Goal: Communication & Community: Connect with others

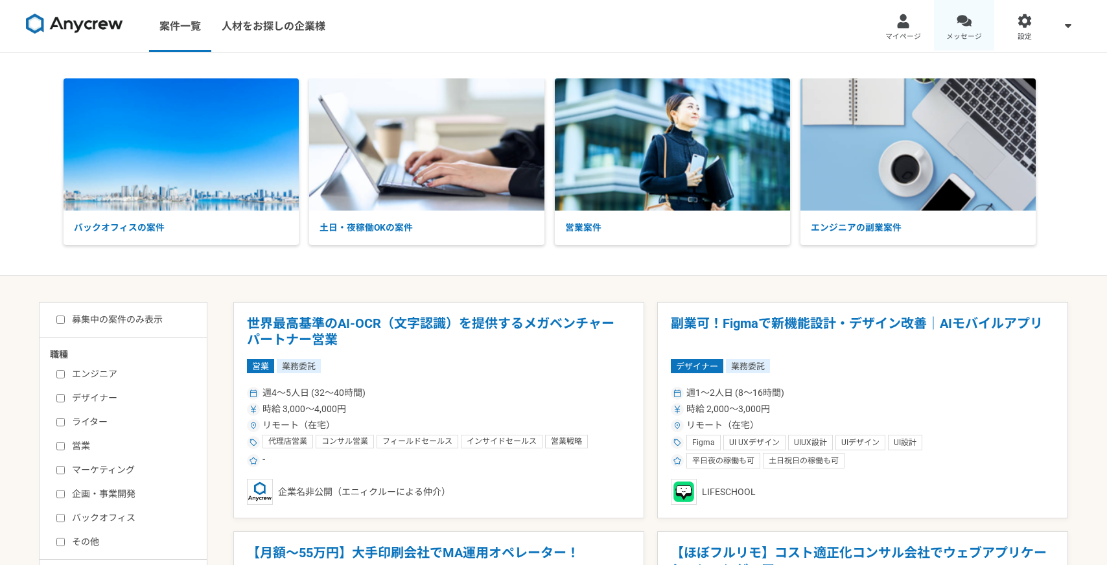
click at [970, 26] on div at bounding box center [963, 21] width 15 height 15
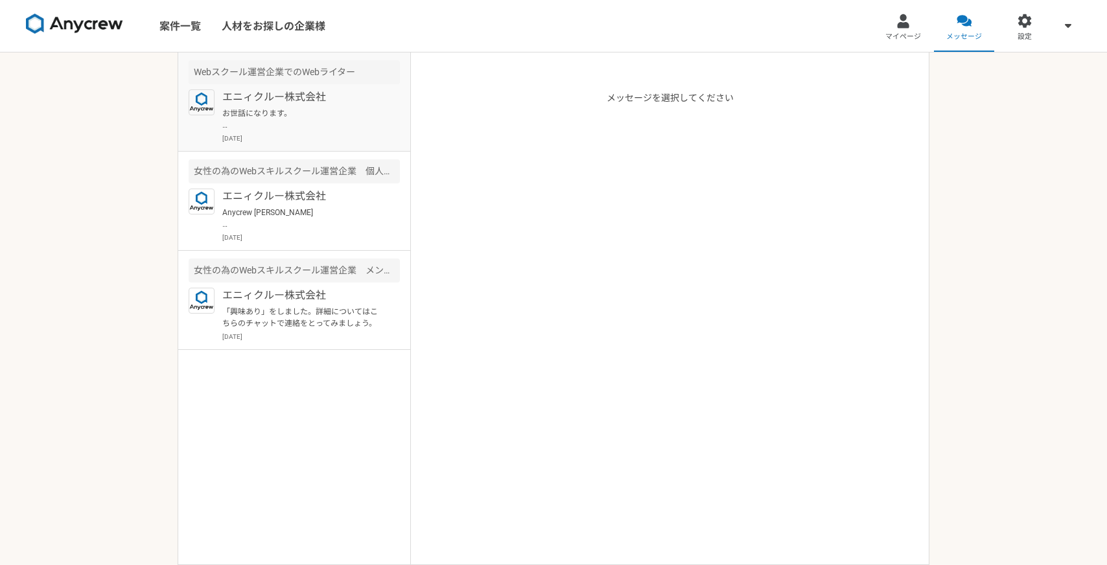
click at [351, 127] on p "お世話になります。 ご調整いただきましてありがとうございます。 面談の件、承知いたしました。何卒よろしくお願いいたします。" at bounding box center [302, 119] width 160 height 23
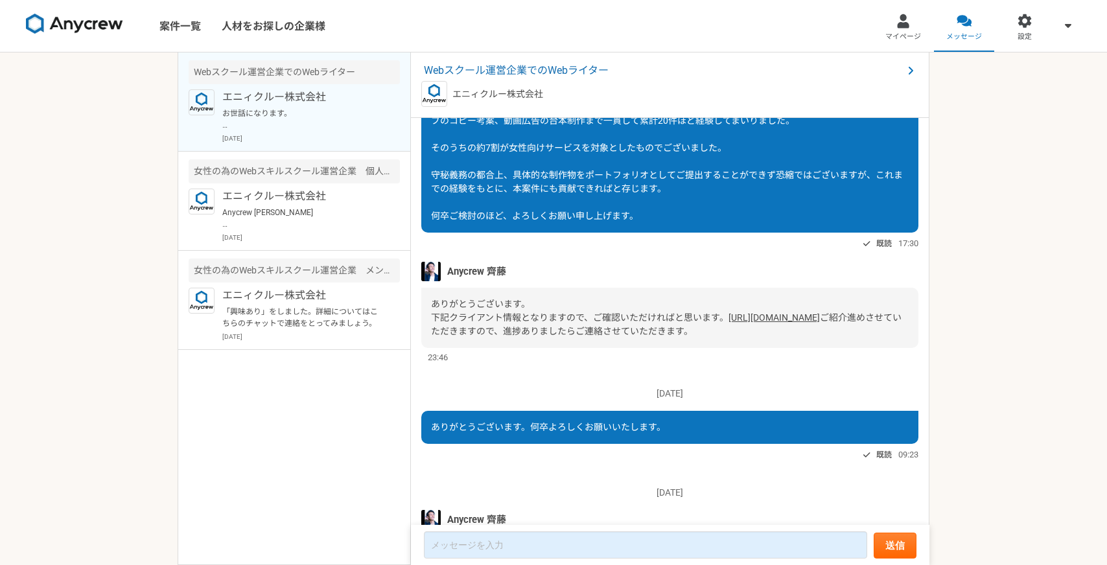
scroll to position [1013, 0]
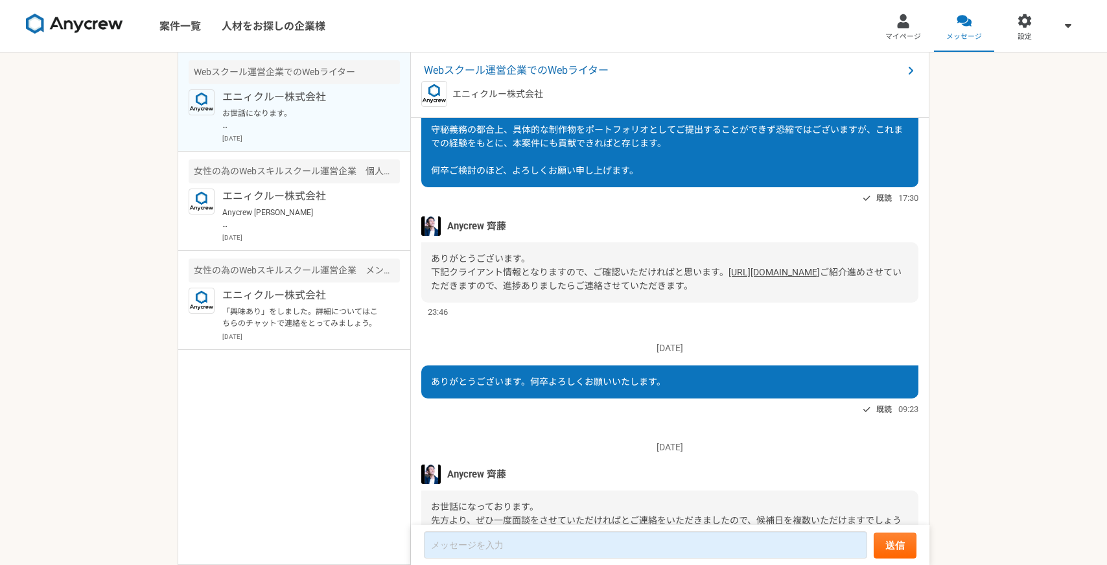
click at [728, 277] on link "[URL][DOMAIN_NAME]" at bounding box center [773, 272] width 91 height 10
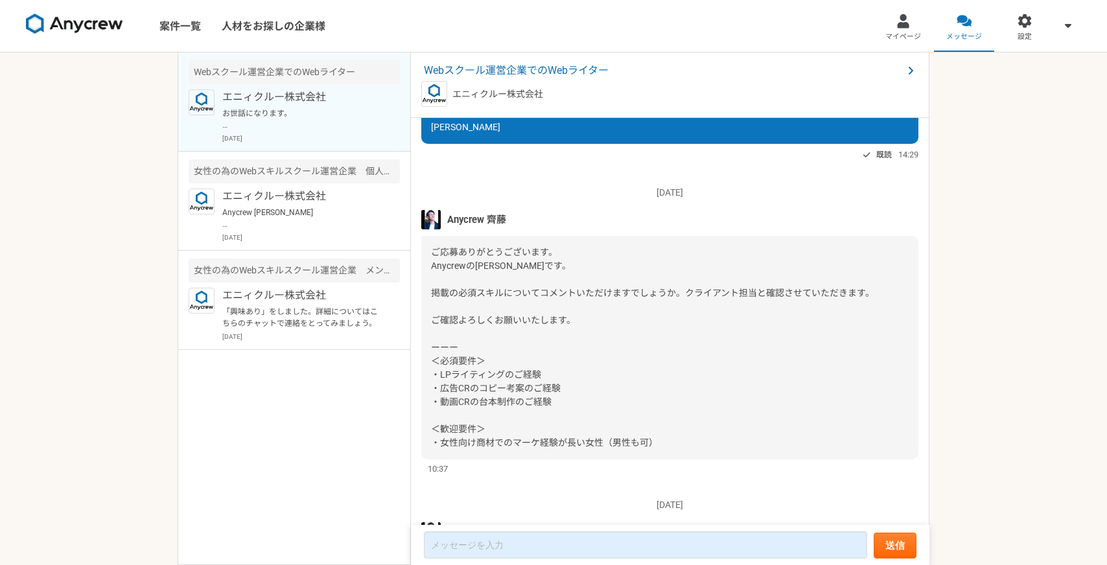
scroll to position [0, 0]
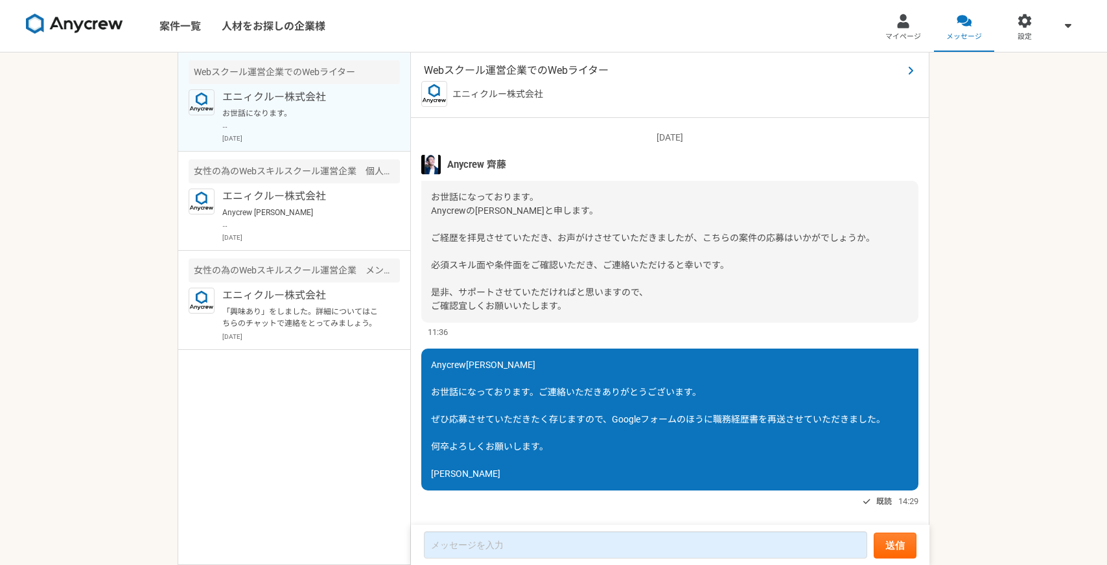
click at [577, 71] on span "Webスクール運営企業でのWebライター" at bounding box center [663, 71] width 479 height 16
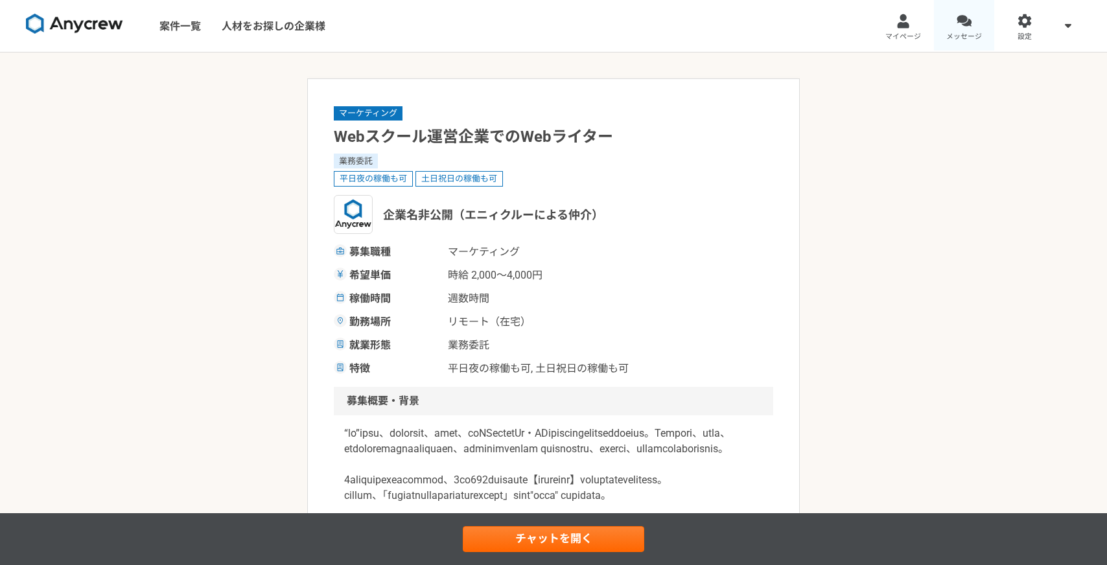
click at [959, 27] on div at bounding box center [963, 21] width 15 height 15
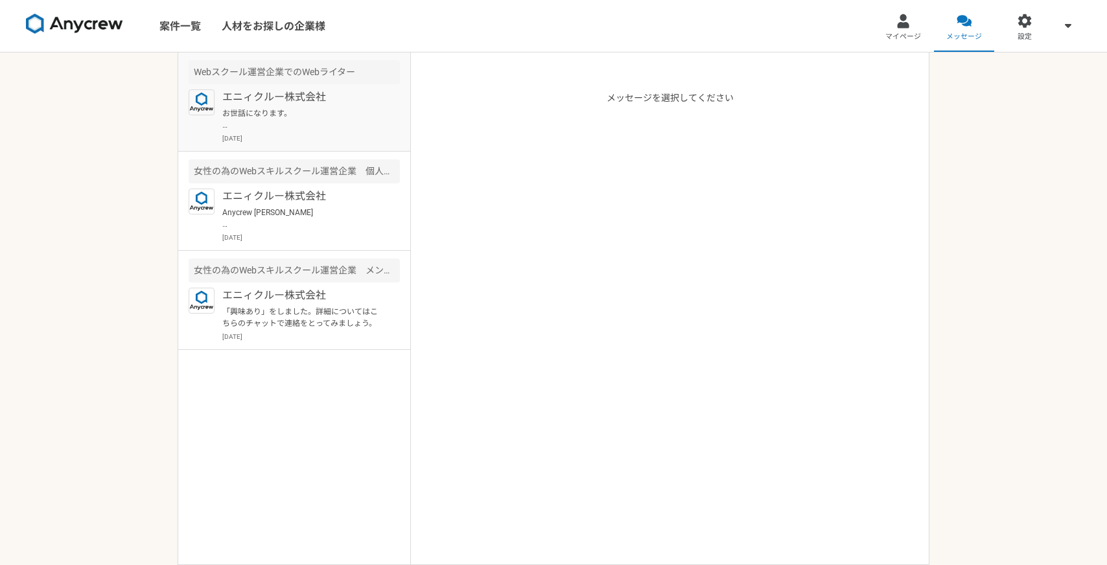
click at [277, 96] on p "エニィクルー株式会社" at bounding box center [302, 97] width 160 height 16
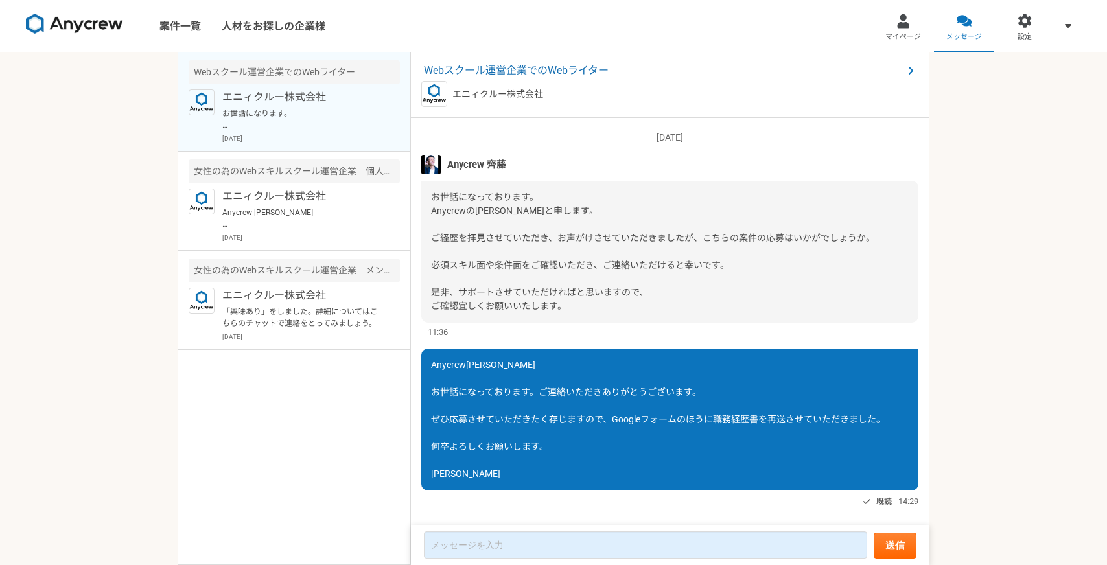
scroll to position [1579, 0]
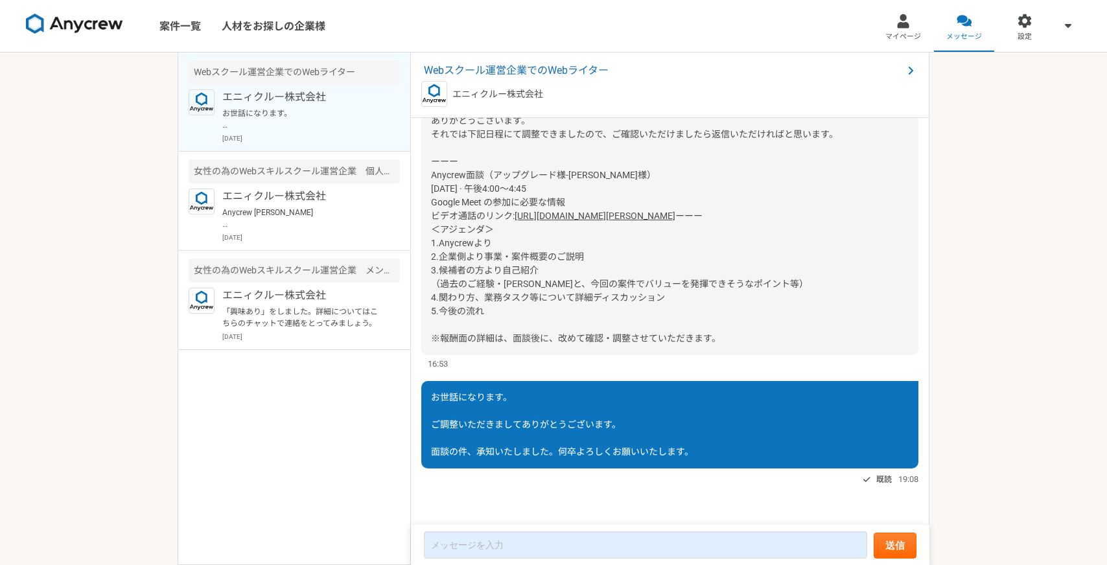
click at [566, 211] on link "[URL][DOMAIN_NAME][PERSON_NAME]" at bounding box center [594, 216] width 161 height 10
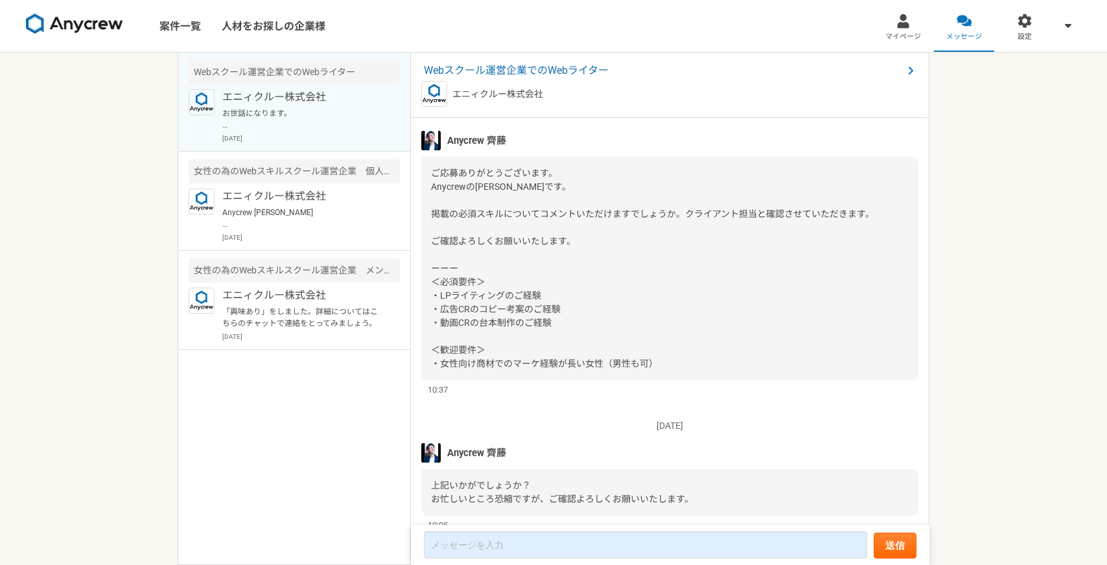
scroll to position [423, 0]
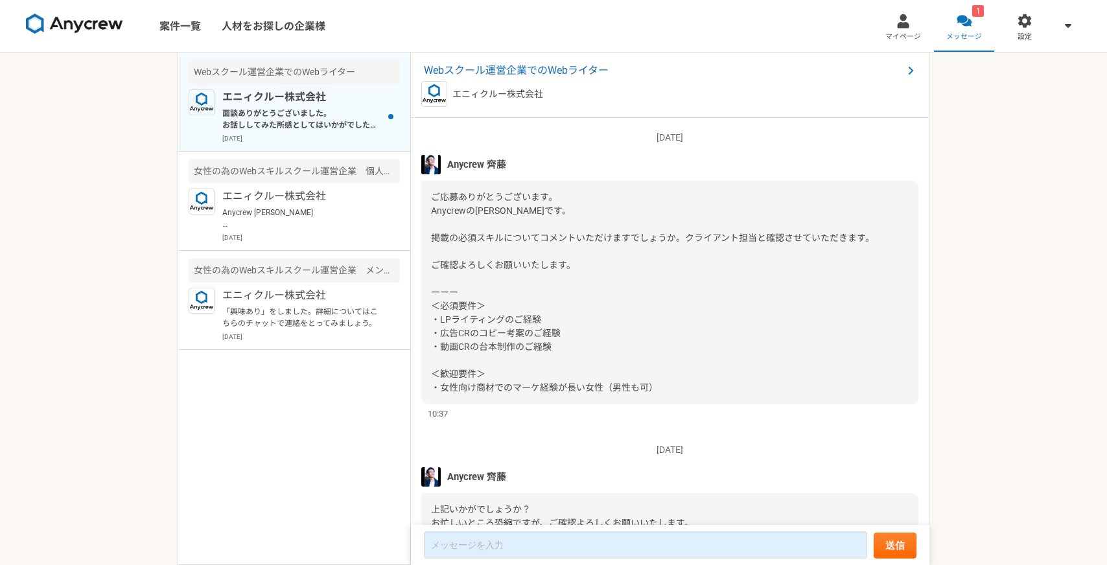
scroll to position [1576, 0]
